Goal: Task Accomplishment & Management: Complete application form

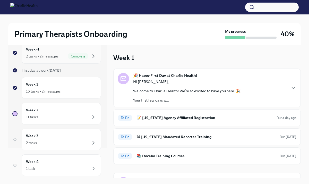
scroll to position [35, 0]
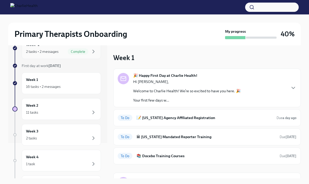
click at [69, 84] on div "16 tasks • 2 messages" at bounding box center [61, 86] width 70 height 6
click at [36, 89] on div "16 tasks • 2 messages" at bounding box center [43, 86] width 34 height 5
click at [156, 136] on h6 "🏛 [US_STATE] Mandated Reporter Training" at bounding box center [205, 137] width 139 height 6
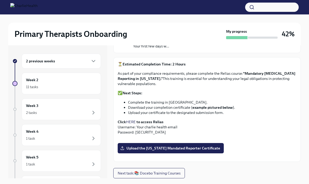
scroll to position [174, 0]
click at [156, 145] on span "Upload the [US_STATE] Mandated Reporter Certificate" at bounding box center [170, 147] width 99 height 5
click at [0, 0] on input "Upload the [US_STATE] Mandated Reporter Certificate" at bounding box center [0, 0] width 0 height 0
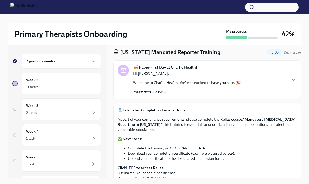
scroll to position [16, 0]
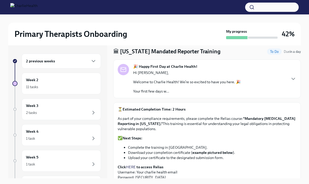
click at [147, 168] on strong "to access Relias" at bounding box center [149, 166] width 27 height 5
click at [134, 167] on link "HERE" at bounding box center [131, 166] width 10 height 5
